Goal: Information Seeking & Learning: Find specific fact

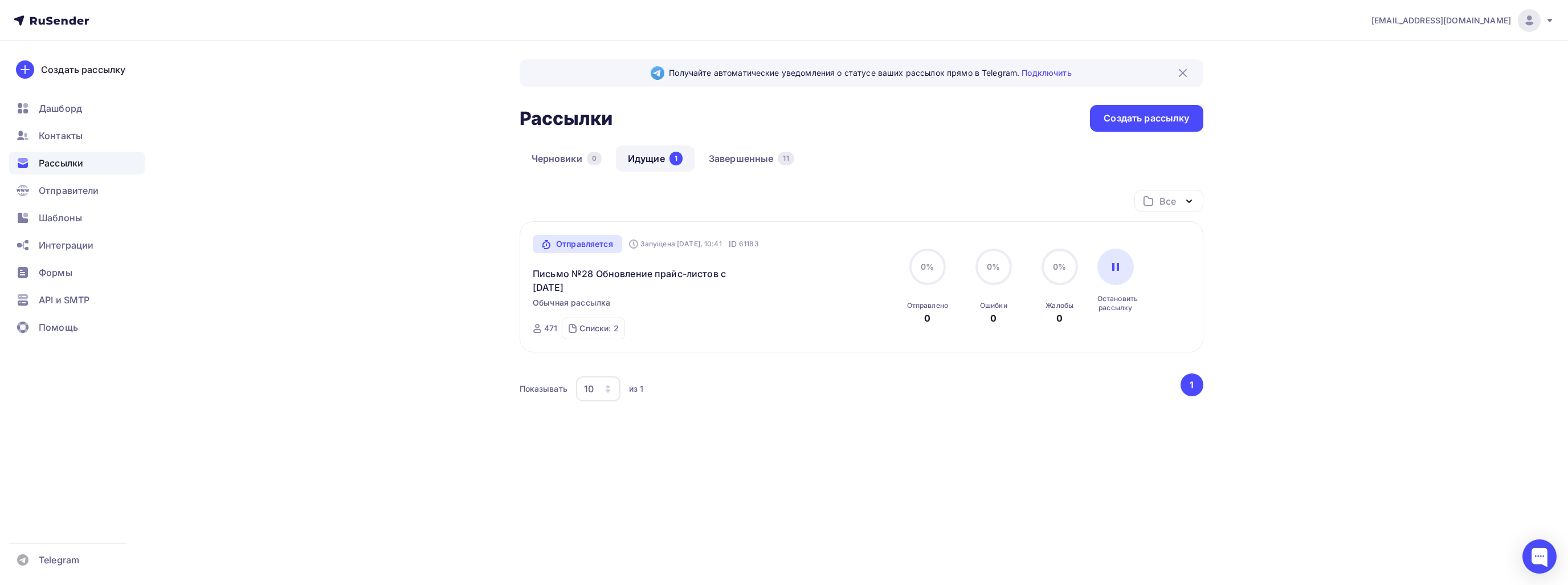
click at [62, 169] on span "Рассылки" at bounding box center [61, 163] width 44 height 13
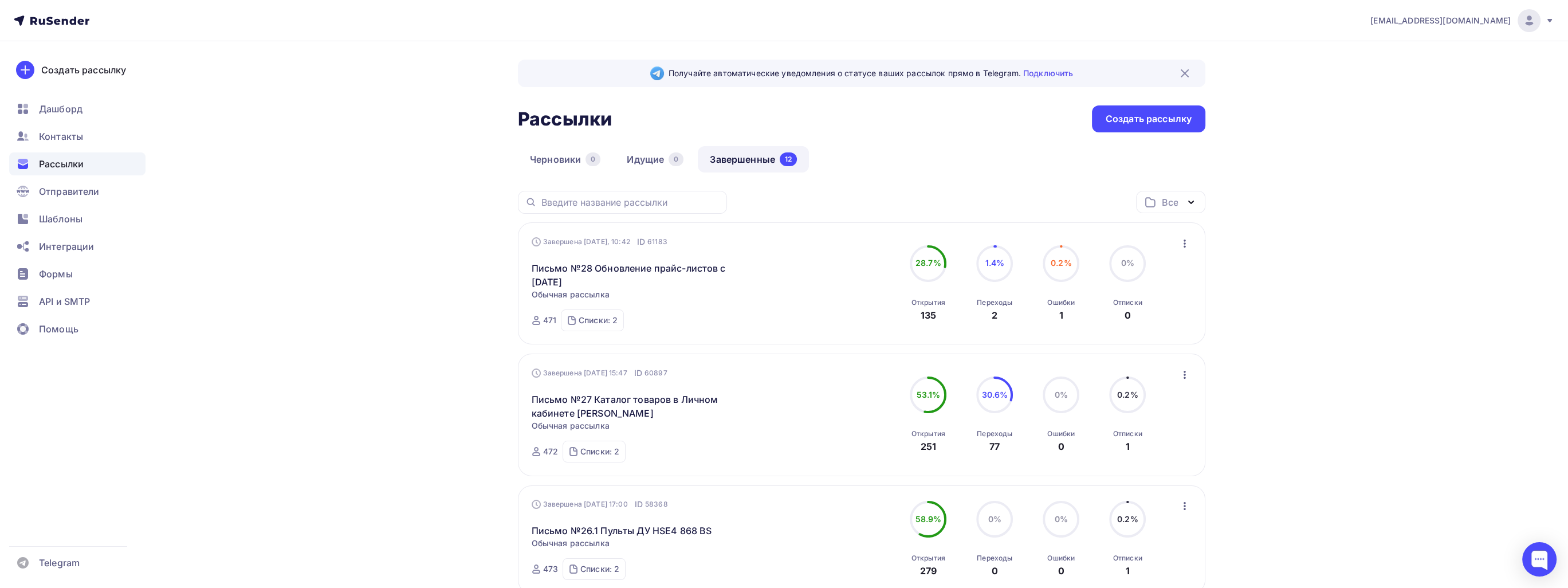
click at [1063, 305] on div "Ошибки" at bounding box center [1061, 303] width 28 height 9
click at [1067, 264] on span "0.2%" at bounding box center [1061, 262] width 21 height 10
click at [1060, 260] on span "0.2%" at bounding box center [1061, 262] width 21 height 10
click at [622, 315] on div "Списки: 2 Все дилеры + Офисы + Админ (519) Хёрманн Бел (2)" at bounding box center [593, 320] width 63 height 22
click at [1048, 332] on div "Завершена Сегодня, 10:42 ID 61183 Письмо №28 Обновление прайс-листов с 20.10.20…" at bounding box center [862, 283] width 688 height 122
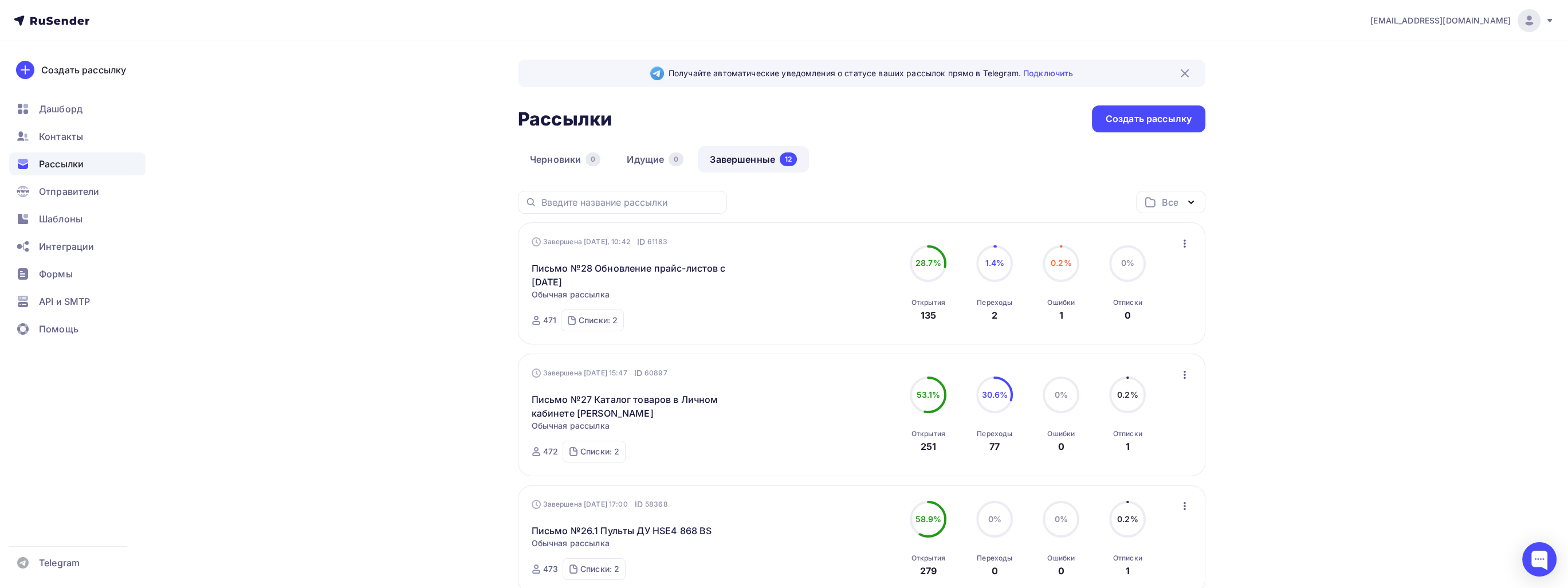
click at [618, 315] on div "Списки: 2 Все дилеры + Офисы + Админ (519) Хёрманн Бел (2)" at bounding box center [593, 320] width 63 height 22
click at [1189, 239] on icon "button" at bounding box center [1185, 243] width 14 height 14
click at [1173, 270] on div "Статистика" at bounding box center [1132, 273] width 117 height 14
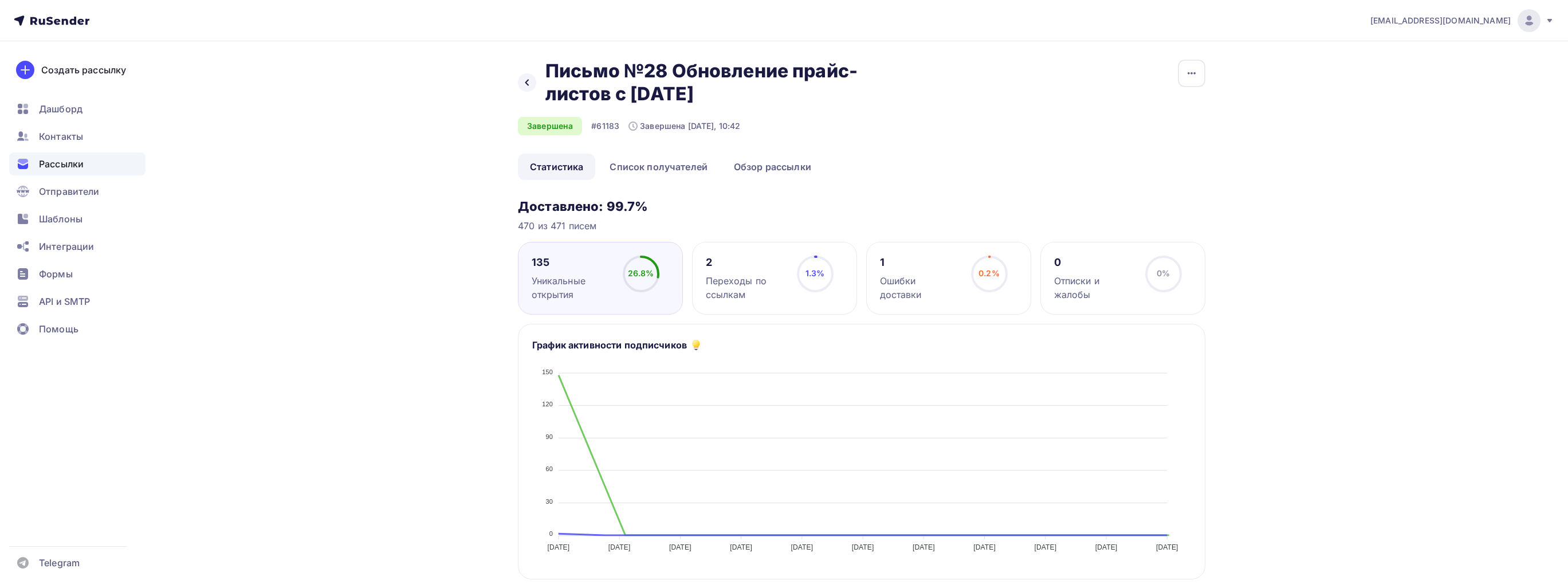
click at [993, 279] on div "0.2%" at bounding box center [989, 273] width 21 height 11
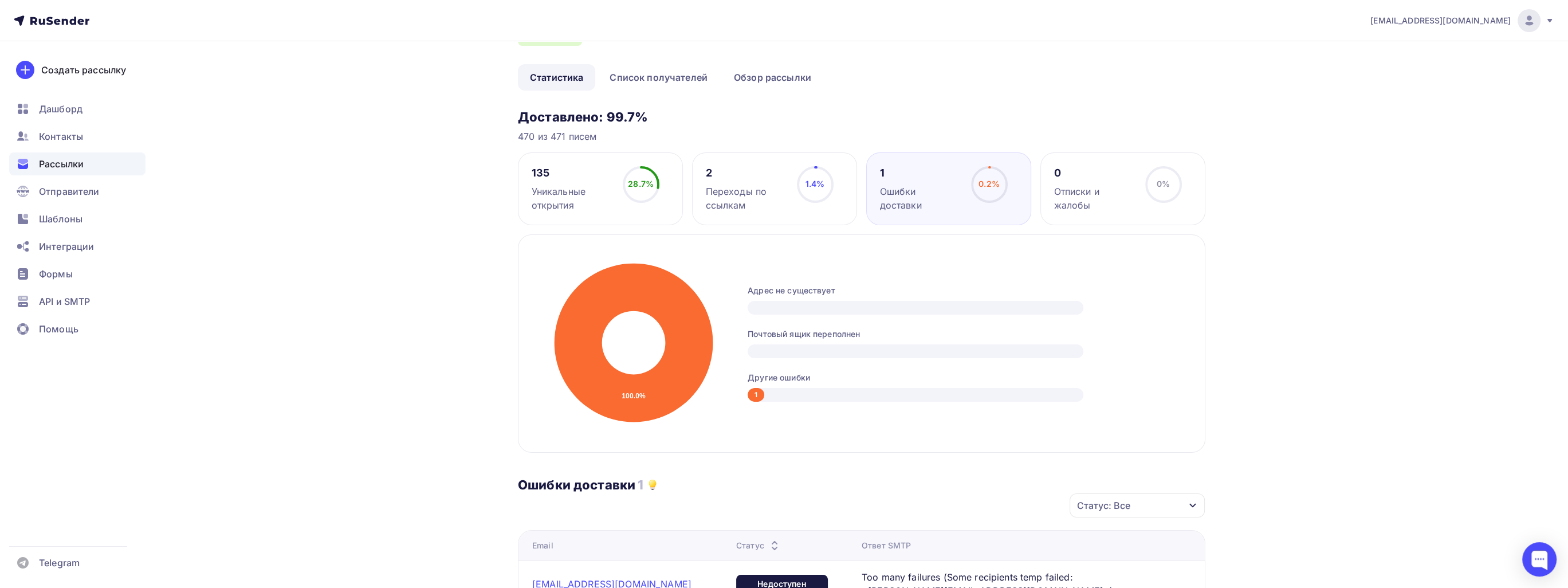
scroll to position [229, 0]
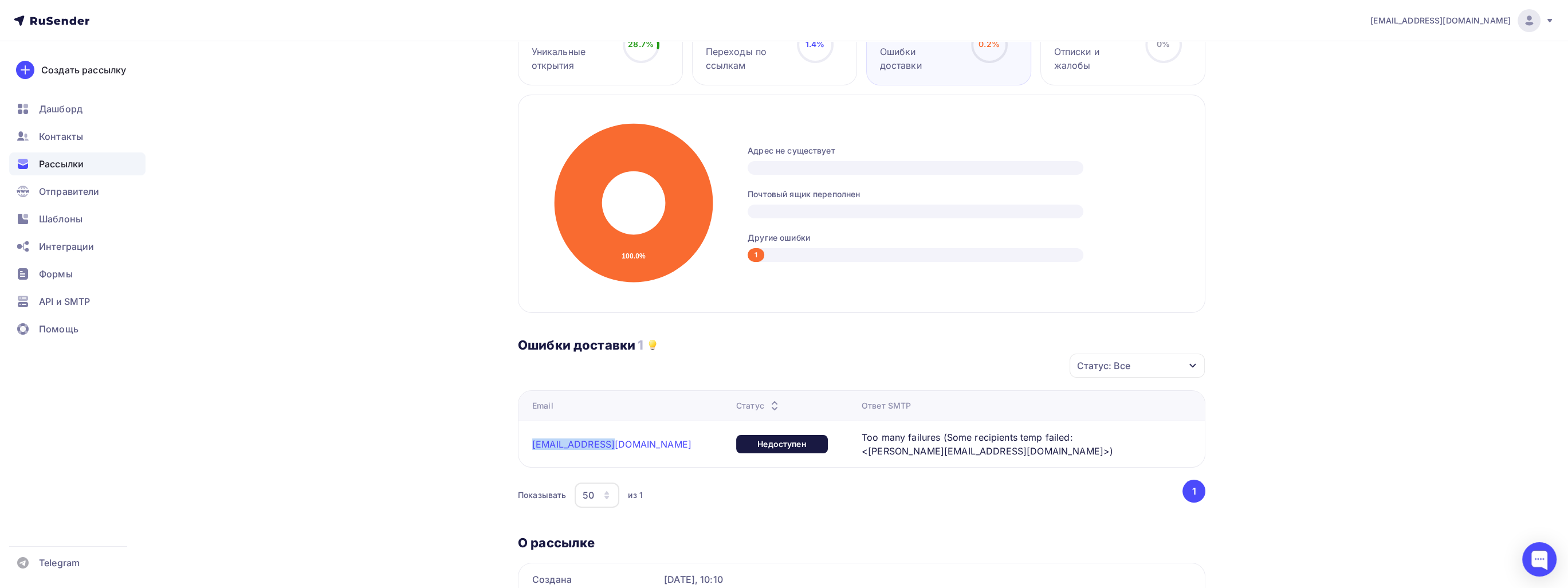
drag, startPoint x: 591, startPoint y: 443, endPoint x: 523, endPoint y: 443, distance: 68.0
click at [523, 443] on td "[EMAIL_ADDRESS][DOMAIN_NAME]" at bounding box center [624, 443] width 213 height 47
copy link "[EMAIL_ADDRESS][DOMAIN_NAME]"
click at [78, 136] on span "Контакты" at bounding box center [61, 136] width 44 height 14
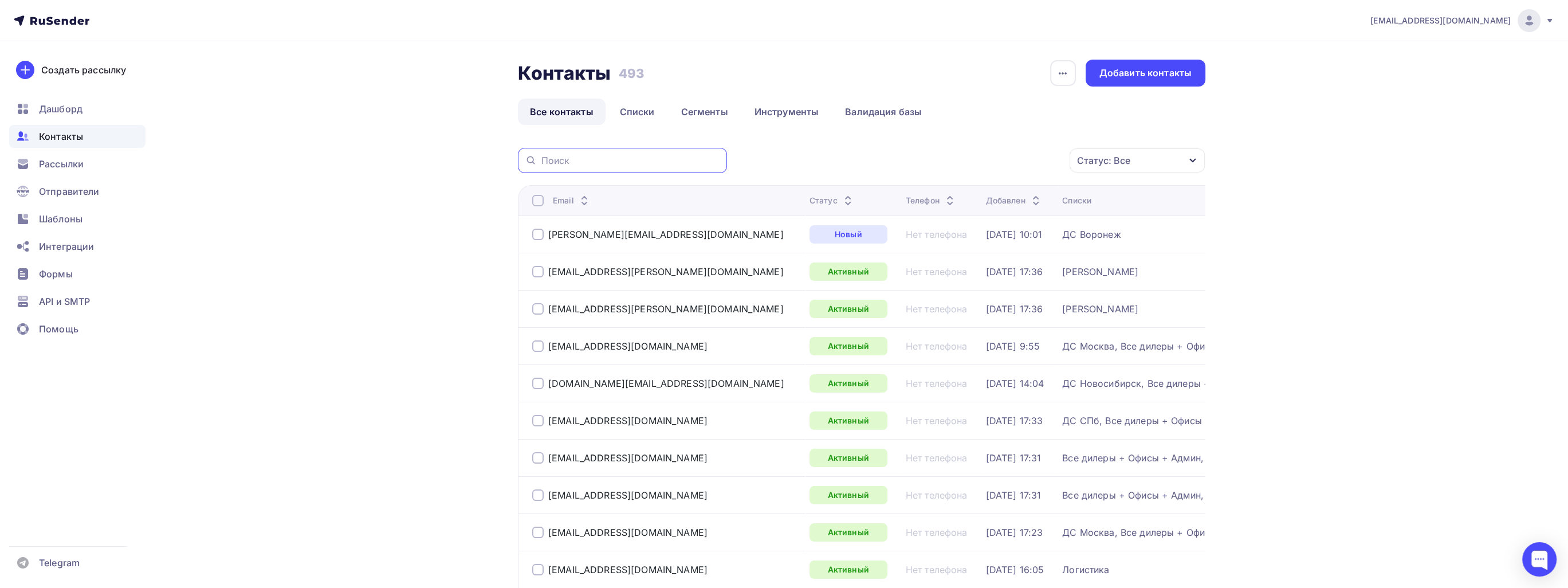
click at [667, 164] on input "text" at bounding box center [630, 160] width 178 height 13
paste input "[EMAIL_ADDRESS][DOMAIN_NAME]"
type input "[EMAIL_ADDRESS][DOMAIN_NAME]"
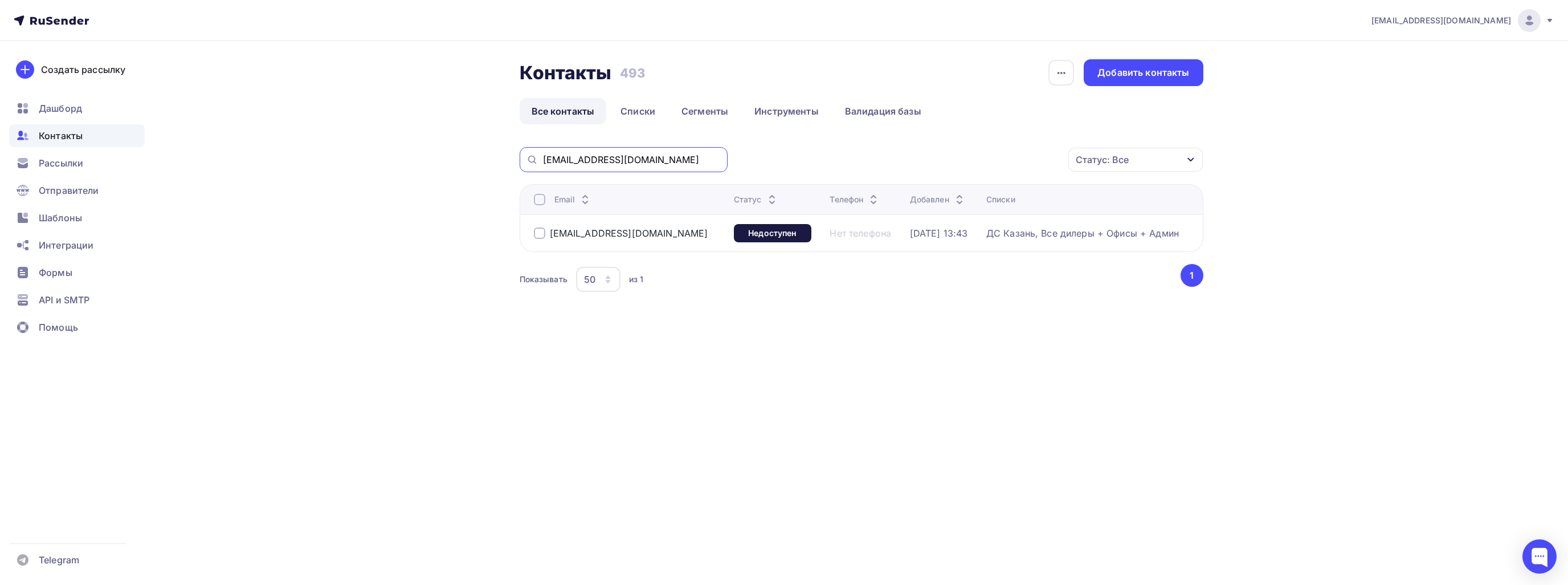
drag, startPoint x: 599, startPoint y: 161, endPoint x: 518, endPoint y: 160, distance: 81.0
click at [518, 160] on div "Контакты Контакты 493 493 История импорта Добавить контакты Все контакты Списки…" at bounding box center [784, 204] width 934 height 327
